Goal: Navigation & Orientation: Find specific page/section

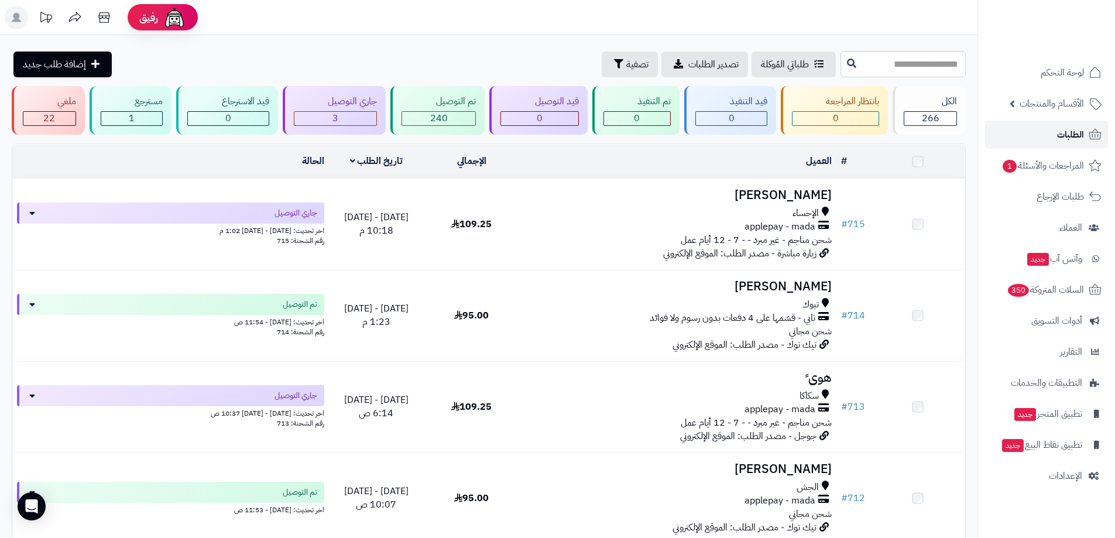
click at [1070, 128] on span "الطلبات" at bounding box center [1070, 134] width 27 height 16
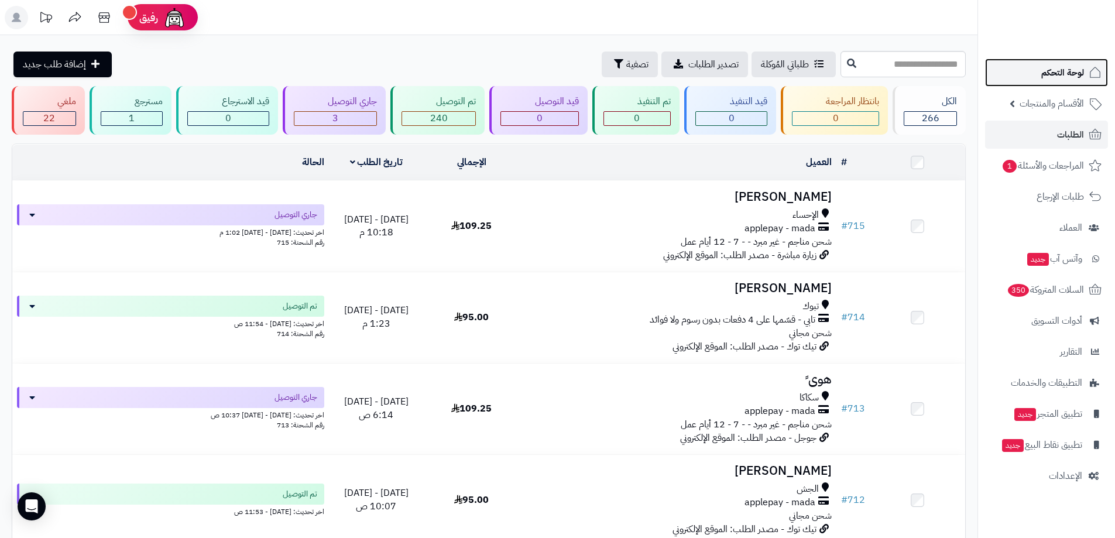
click at [1068, 64] on link "لوحة التحكم" at bounding box center [1046, 73] width 123 height 28
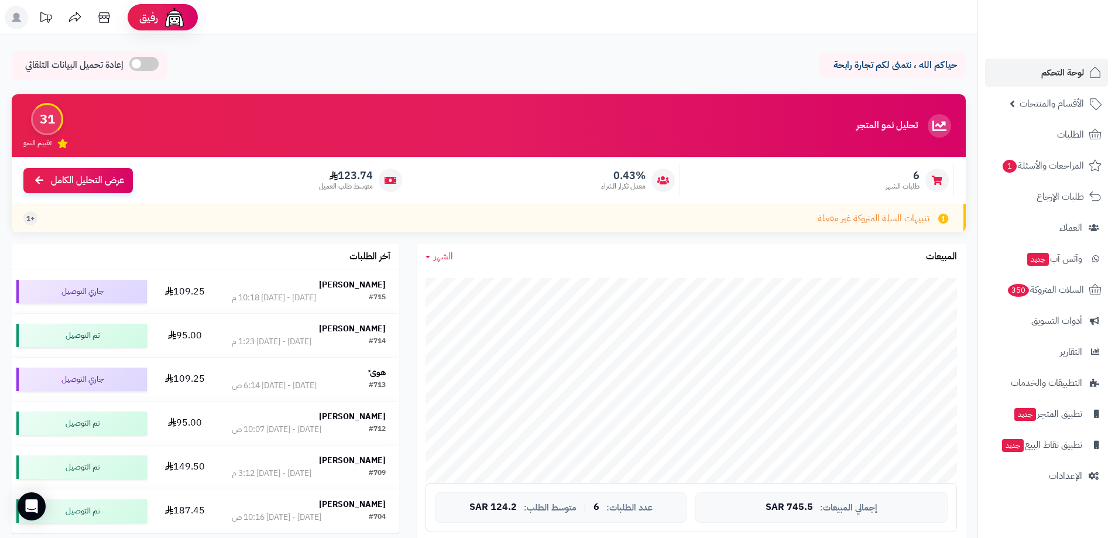
scroll to position [59, 0]
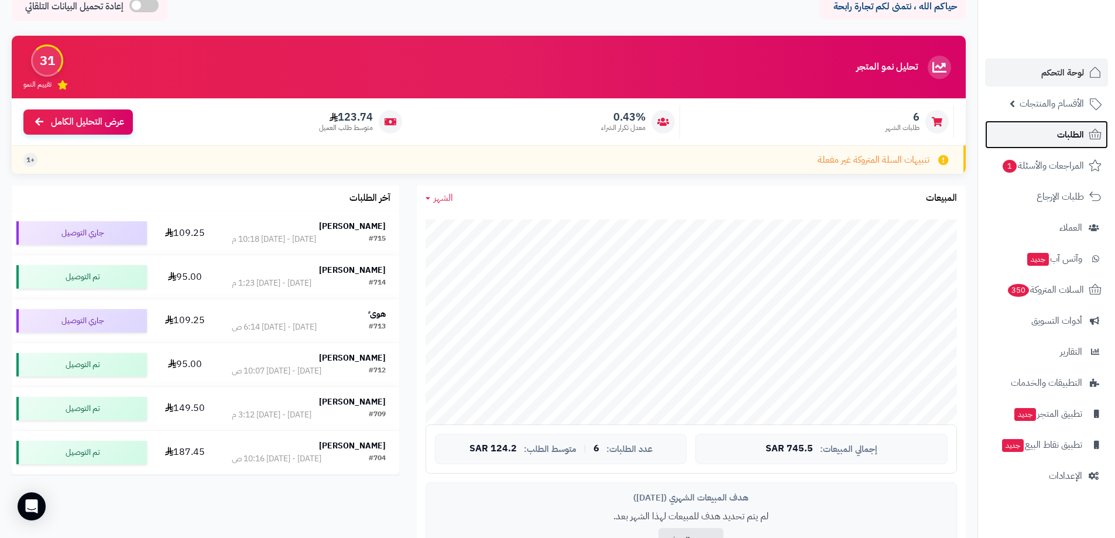
click at [1031, 127] on link "الطلبات" at bounding box center [1046, 135] width 123 height 28
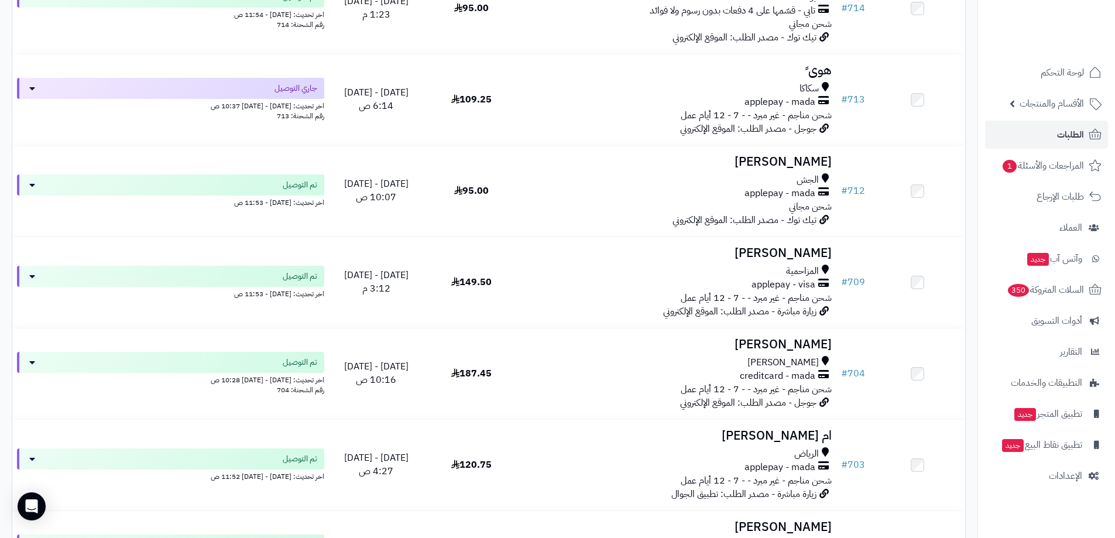
scroll to position [239, 0]
